Goal: Task Accomplishment & Management: Complete application form

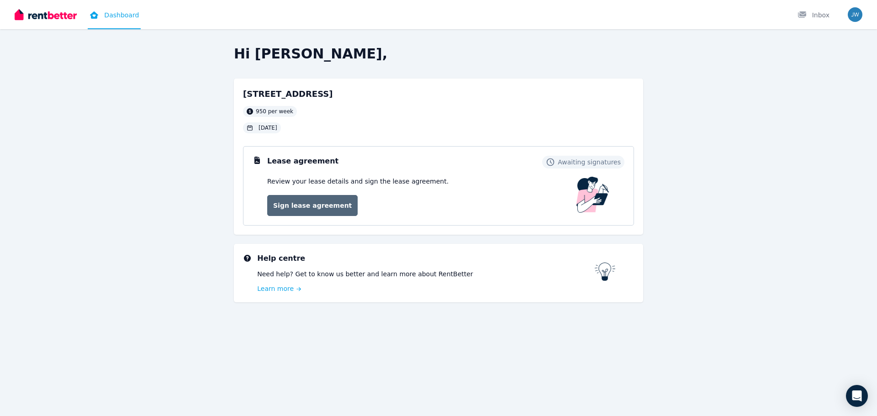
click at [314, 205] on link "Sign lease agreement" at bounding box center [312, 205] width 90 height 21
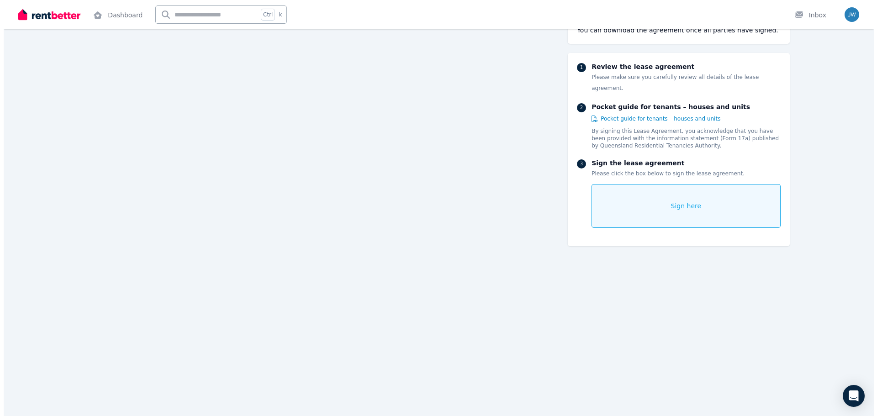
scroll to position [8340, 0]
click at [663, 195] on div "Sign here" at bounding box center [682, 206] width 189 height 44
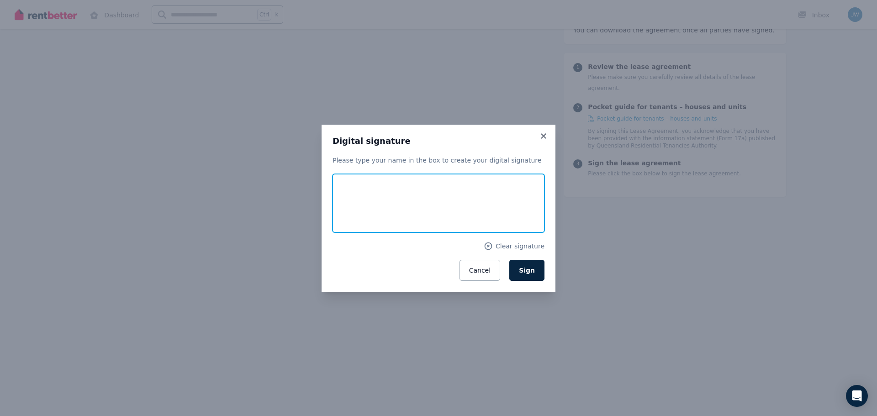
drag, startPoint x: 352, startPoint y: 211, endPoint x: 378, endPoint y: 181, distance: 40.2
click at [378, 181] on input "text" at bounding box center [439, 203] width 212 height 58
type input "**********"
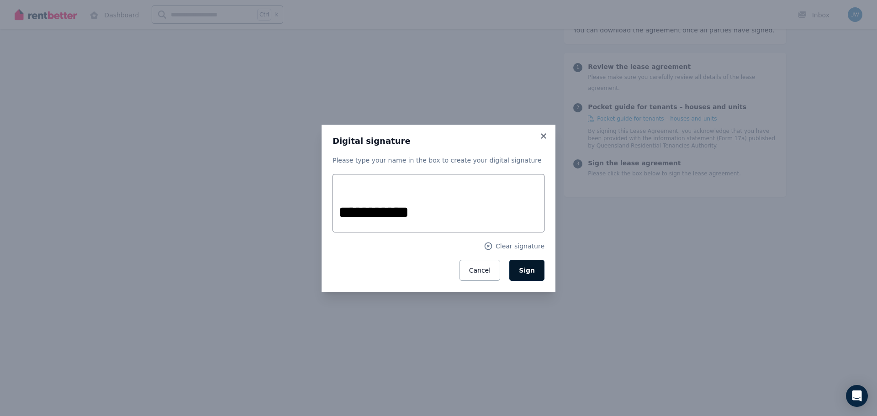
click at [536, 271] on button "Sign" at bounding box center [526, 270] width 35 height 21
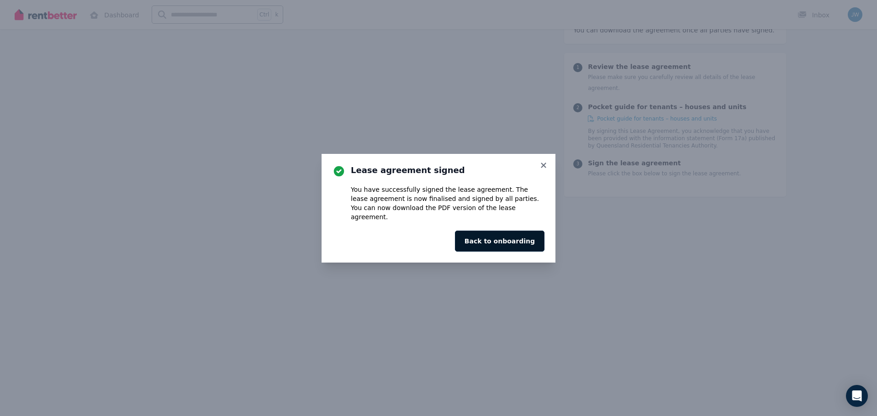
click at [513, 239] on button "Back to onboarding" at bounding box center [500, 241] width 90 height 21
